Goal: Transaction & Acquisition: Purchase product/service

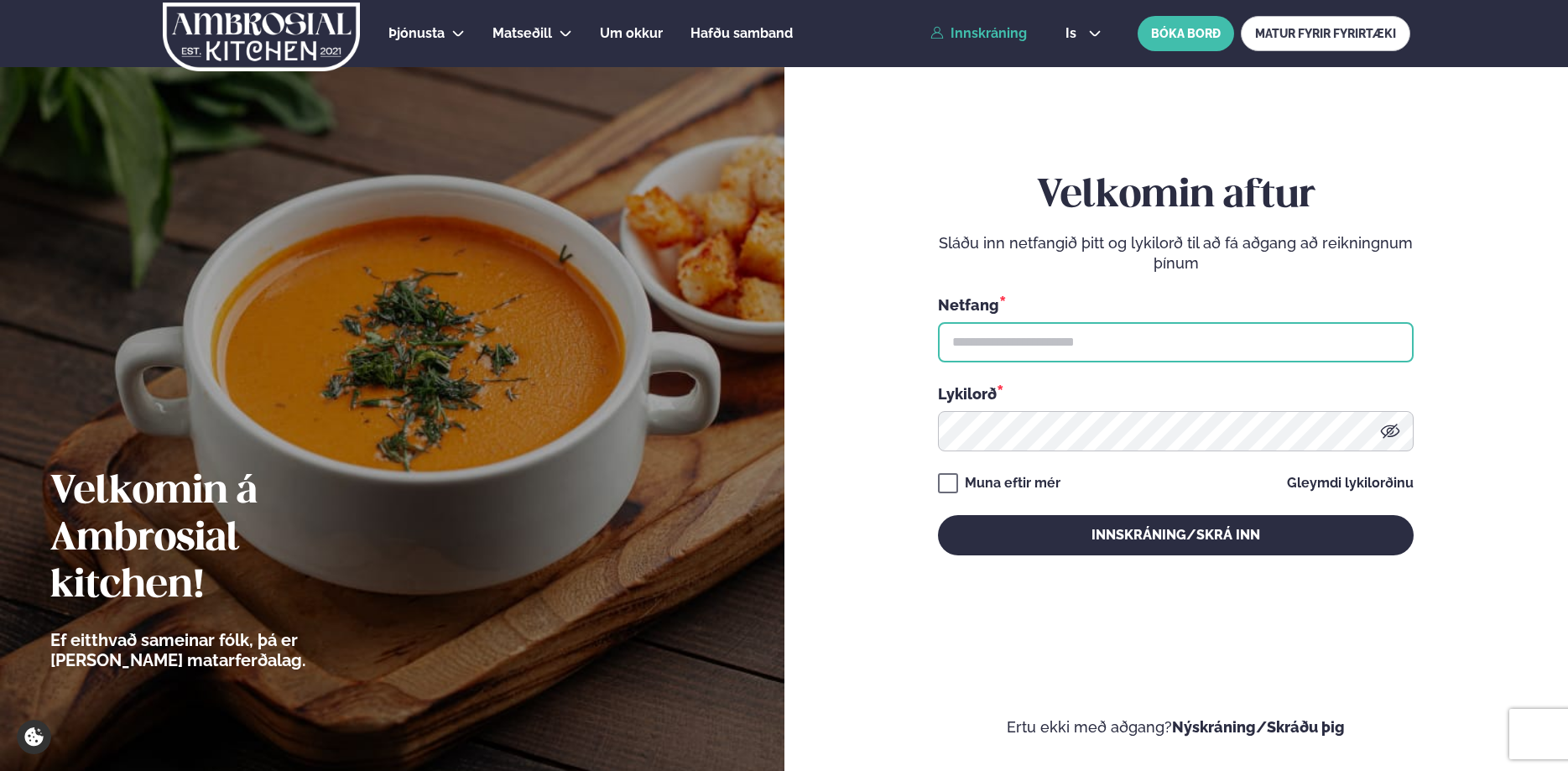
click at [995, 332] on input "text" at bounding box center [1175, 342] width 475 height 41
type input "**********"
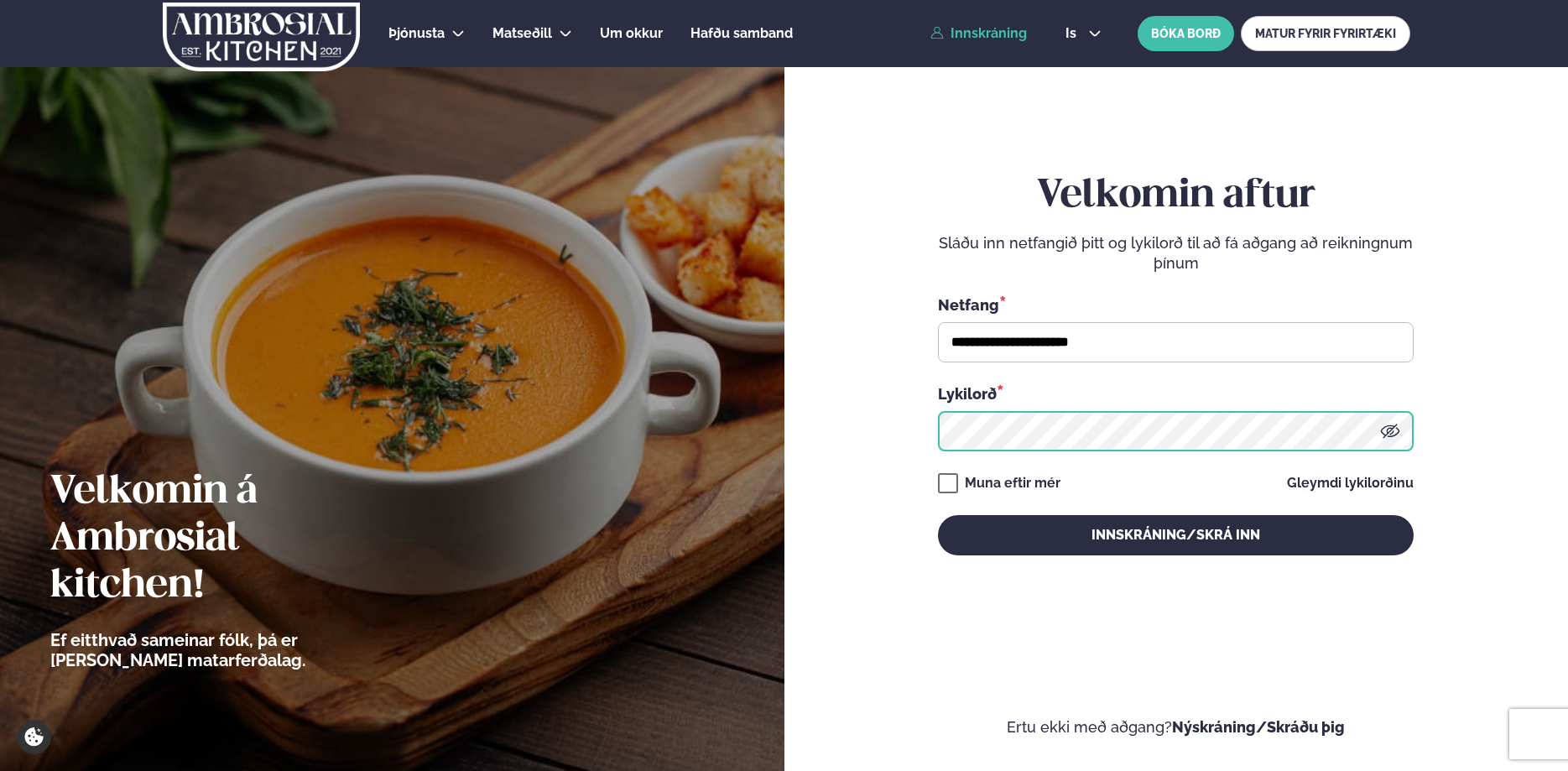
click at [938, 515] on button "Innskráning/Skrá inn" at bounding box center [1175, 535] width 475 height 41
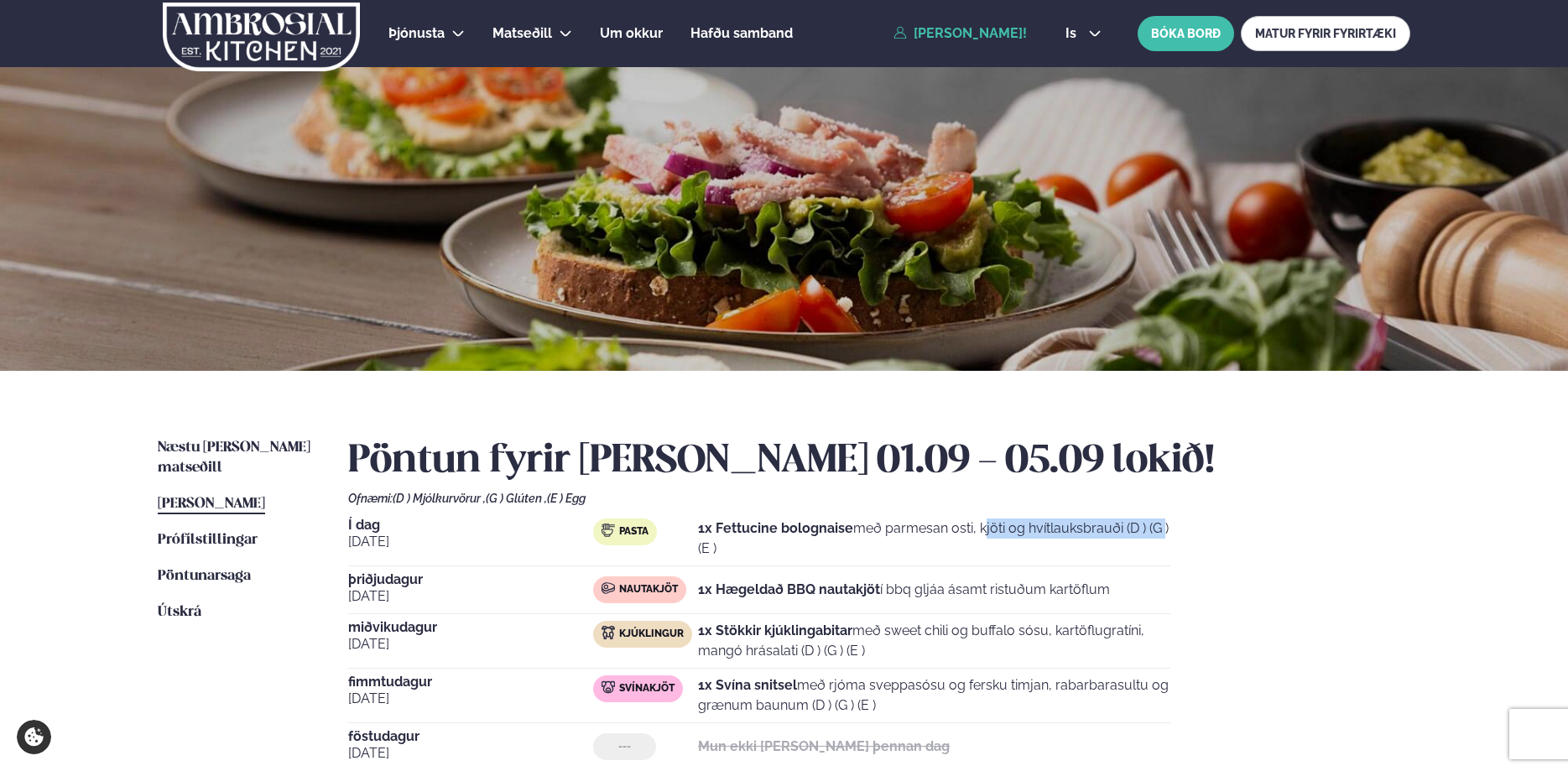
drag, startPoint x: 910, startPoint y: 529, endPoint x: 1138, endPoint y: 529, distance: 228.0
click at [1138, 529] on p "1x Fettucine bolognaise með parmesan osti, kjöti og hvítlauksbrauði (D ) (G ) (…" at bounding box center [934, 539] width 472 height 41
click at [1140, 529] on p "1x Fettucine bolognaise með parmesan osti, kjöti og hvítlauksbrauði (D ) (G ) (…" at bounding box center [934, 539] width 472 height 41
drag, startPoint x: 958, startPoint y: 534, endPoint x: 1084, endPoint y: 533, distance: 126.0
click at [1060, 533] on p "1x Fettucine bolognaise með parmesan osti, kjöti og hvítlauksbrauði (D ) (G ) (…" at bounding box center [934, 539] width 472 height 41
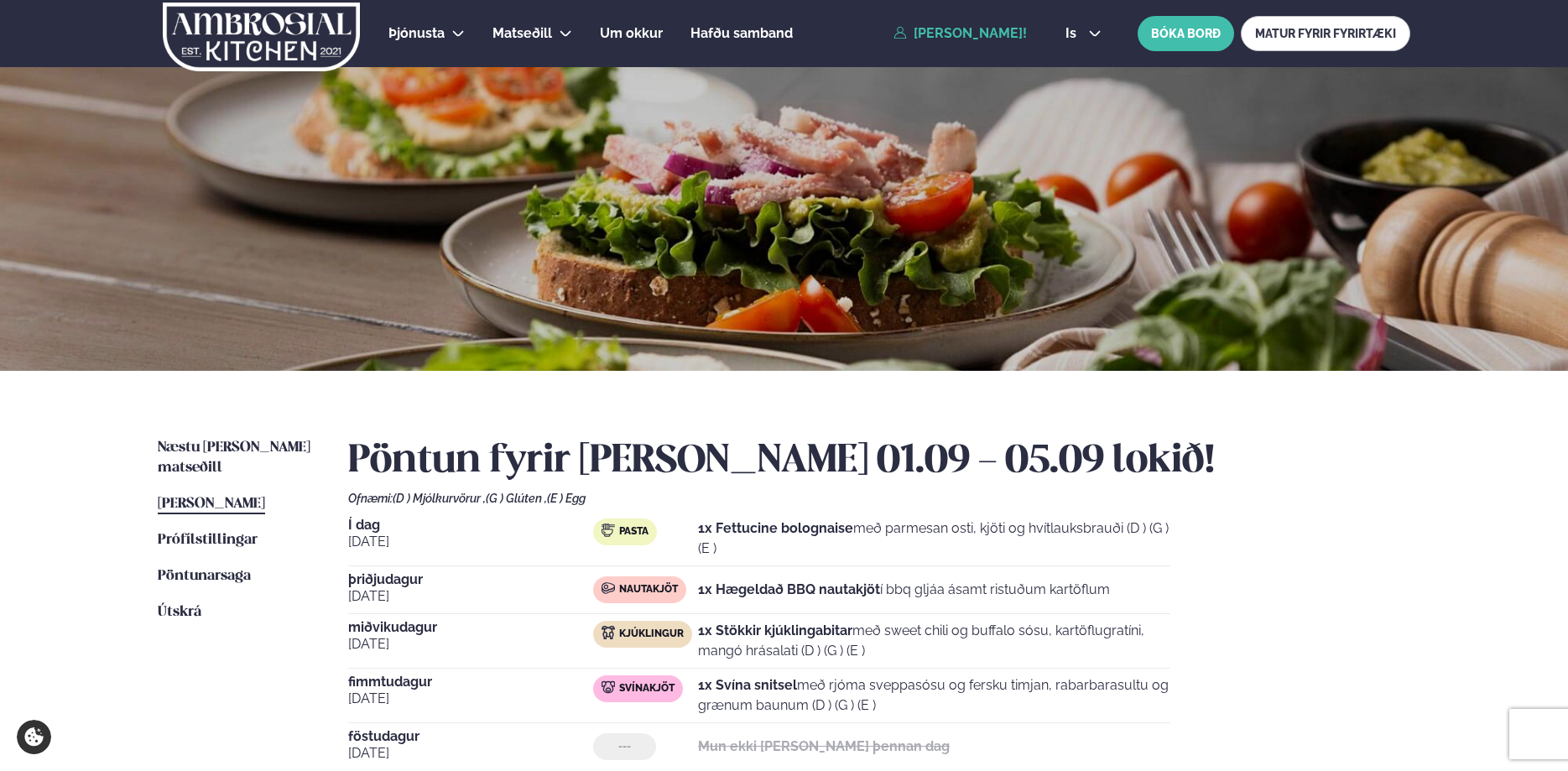
click at [1084, 532] on p "1x Fettucine bolognaise með parmesan osti, kjöti og hvítlauksbrauði (D ) (G ) (…" at bounding box center [934, 539] width 472 height 41
drag, startPoint x: 752, startPoint y: 530, endPoint x: 954, endPoint y: 536, distance: 202.1
click at [948, 536] on p "1x Fettucine bolognaise með parmesan osti, kjöti og hvítlauksbrauði (D ) (G ) (…" at bounding box center [934, 539] width 472 height 41
click at [954, 536] on p "1x Fettucine bolognaise með parmesan osti, kjöti og hvítlauksbrauði (D ) (G ) (…" at bounding box center [934, 539] width 472 height 41
drag, startPoint x: 1026, startPoint y: 531, endPoint x: 1193, endPoint y: 535, distance: 167.0
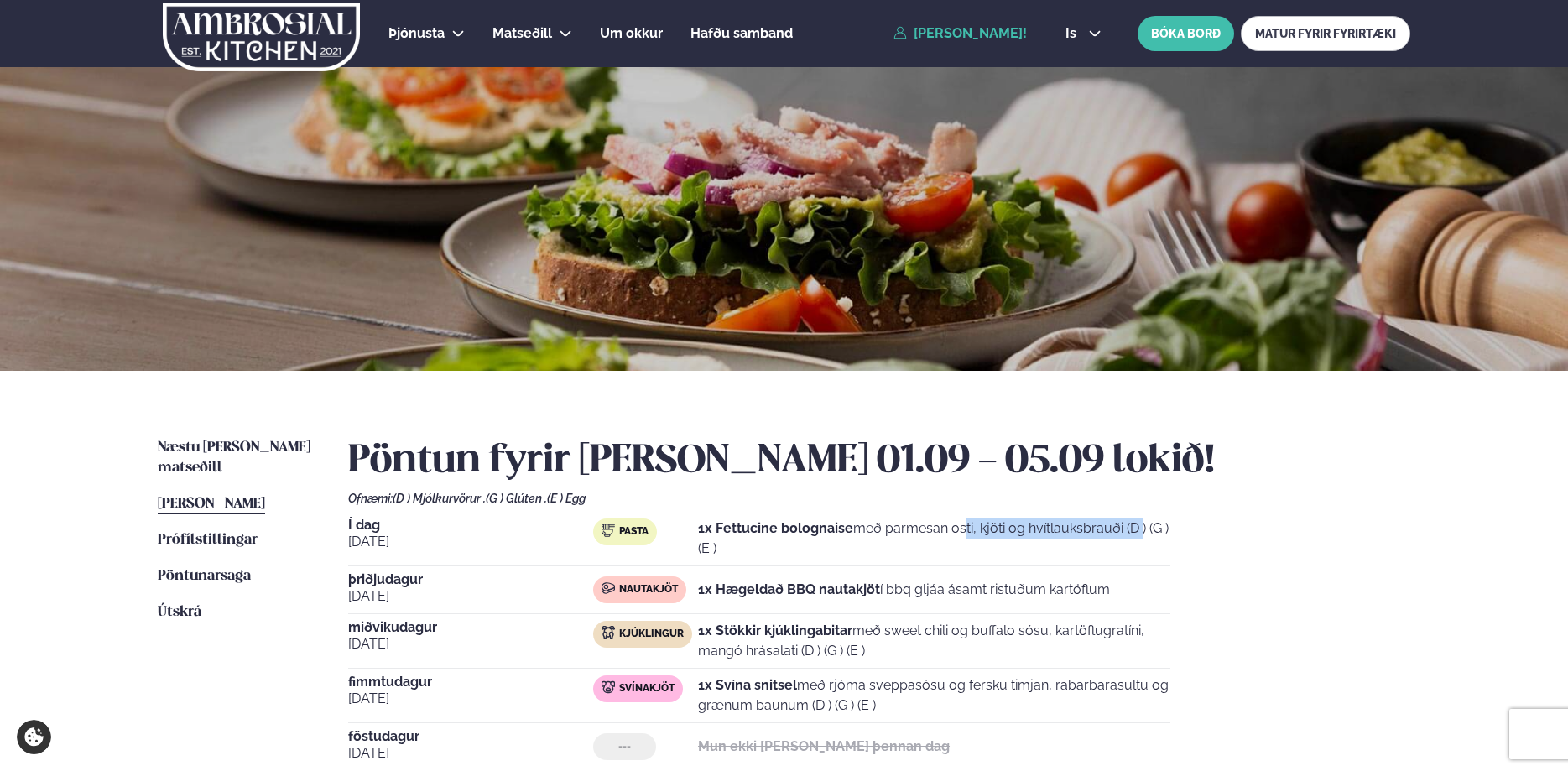
click at [1191, 535] on div "Í dag [DATE] Pasta 1x Fettucine bolognaise með parmesan osti, kjöti og hvítlauk…" at bounding box center [879, 645] width 1062 height 252
click at [1193, 535] on div "Í dag [DATE] Pasta 1x Fettucine bolognaise með parmesan osti, kjöti og hvítlauk…" at bounding box center [879, 645] width 1062 height 252
click at [917, 31] on link "[PERSON_NAME]!" at bounding box center [960, 34] width 134 height 16
